Goal: Information Seeking & Learning: Compare options

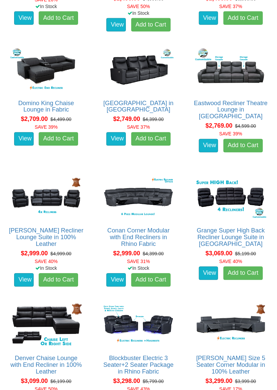
scroll to position [860, 0]
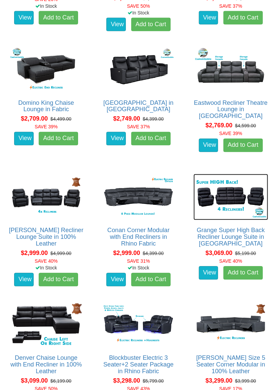
click at [221, 182] on img at bounding box center [230, 197] width 75 height 46
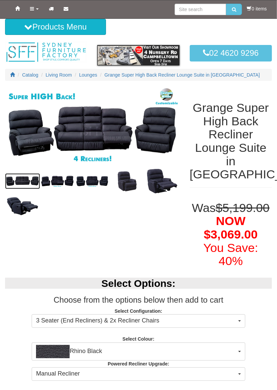
click at [28, 182] on img at bounding box center [22, 181] width 35 height 16
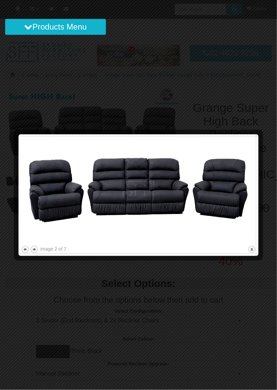
click at [260, 189] on div at bounding box center [259, 195] width 7 height 117
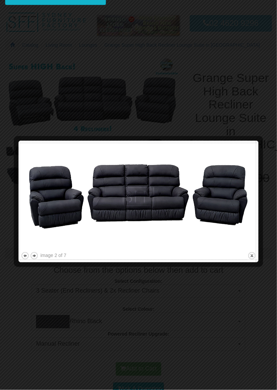
scroll to position [30, 0]
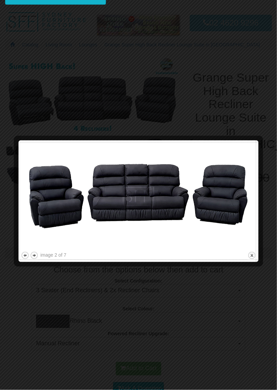
click at [35, 253] on button "next" at bounding box center [34, 255] width 8 height 8
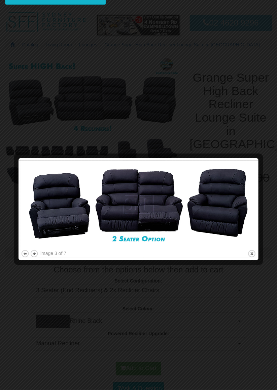
click at [36, 253] on button "next" at bounding box center [34, 254] width 8 height 8
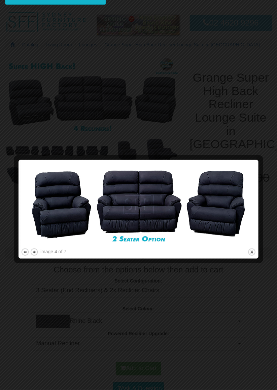
click at [36, 253] on button "next" at bounding box center [34, 252] width 8 height 8
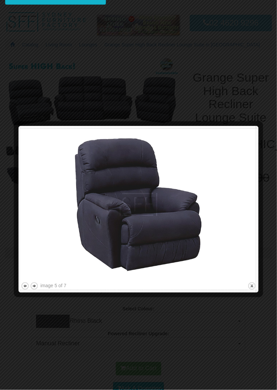
click at [37, 287] on button "next" at bounding box center [34, 286] width 8 height 8
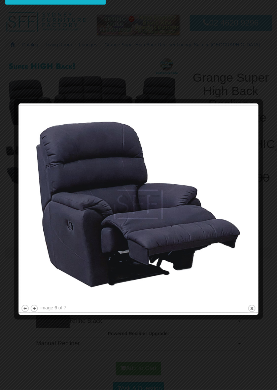
click at [34, 309] on button "next" at bounding box center [34, 308] width 8 height 8
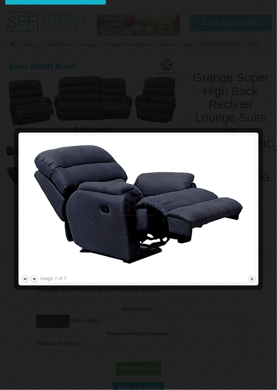
click at [36, 278] on button "next" at bounding box center [34, 279] width 8 height 8
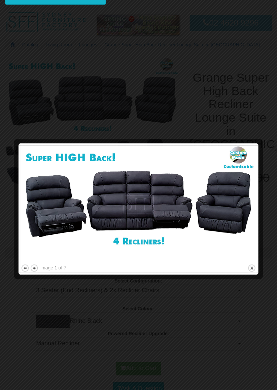
scroll to position [58, 0]
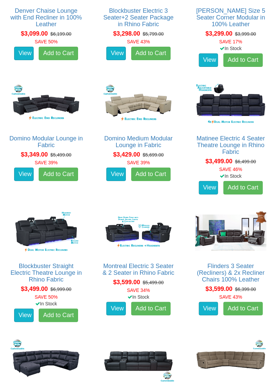
scroll to position [1208, 0]
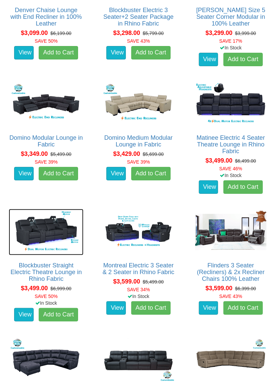
click at [43, 222] on img at bounding box center [46, 232] width 75 height 46
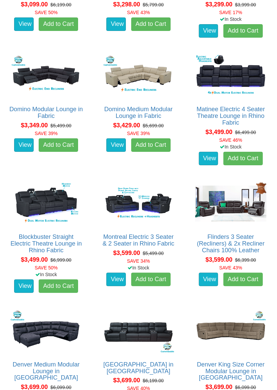
scroll to position [1236, 0]
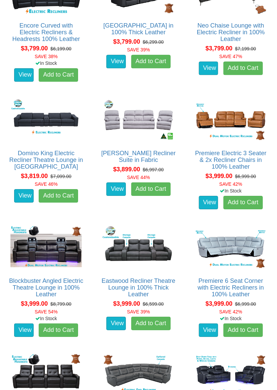
scroll to position [1705, 0]
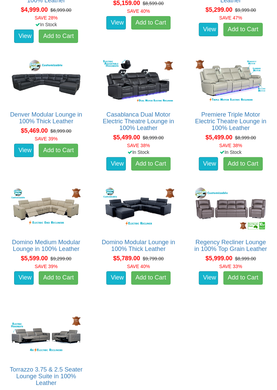
scroll to position [2636, 0]
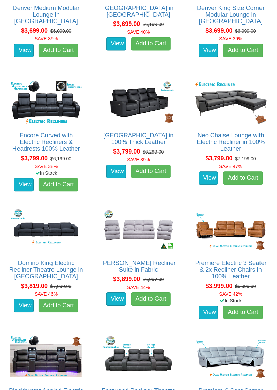
scroll to position [1593, 0]
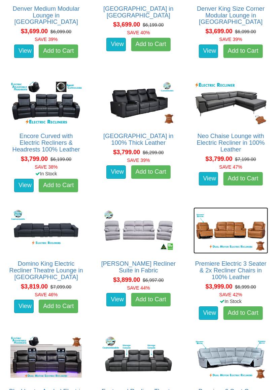
click at [227, 237] on img at bounding box center [230, 231] width 75 height 46
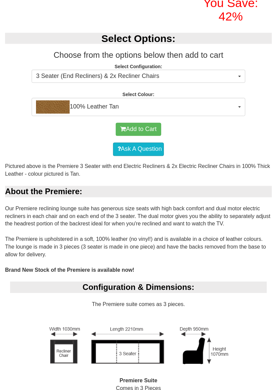
scroll to position [280, 0]
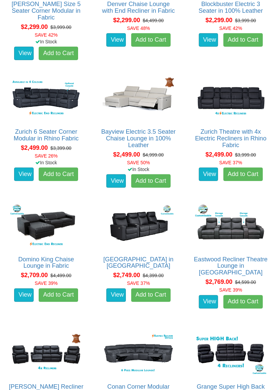
scroll to position [701, 0]
